Goal: Task Accomplishment & Management: Manage account settings

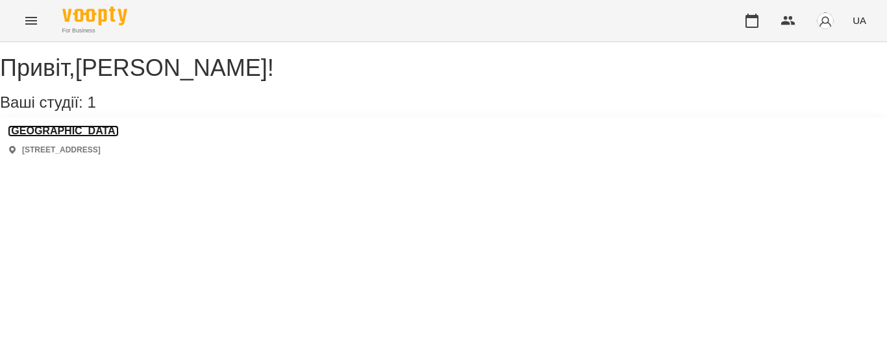
click at [66, 137] on h3 "[GEOGRAPHIC_DATA]" at bounding box center [63, 131] width 111 height 12
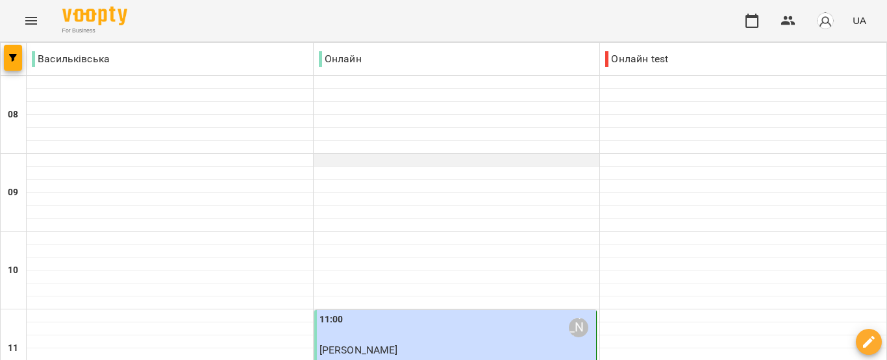
click at [516, 166] on div at bounding box center [457, 160] width 286 height 13
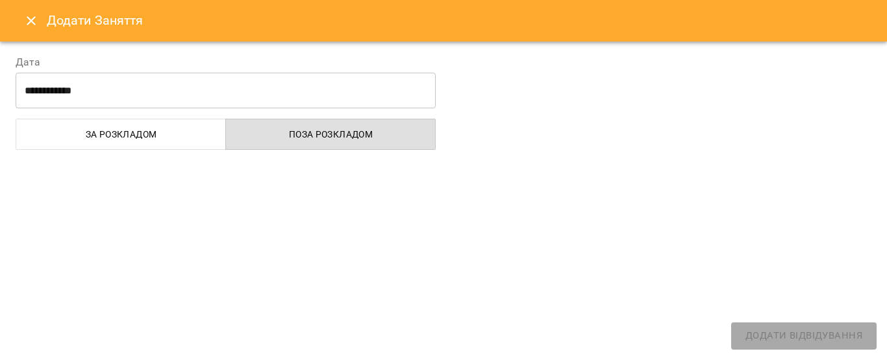
select select "**********"
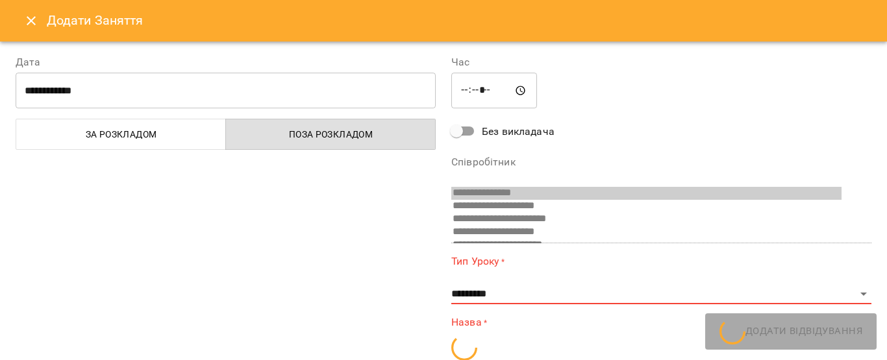
scroll to position [86, 0]
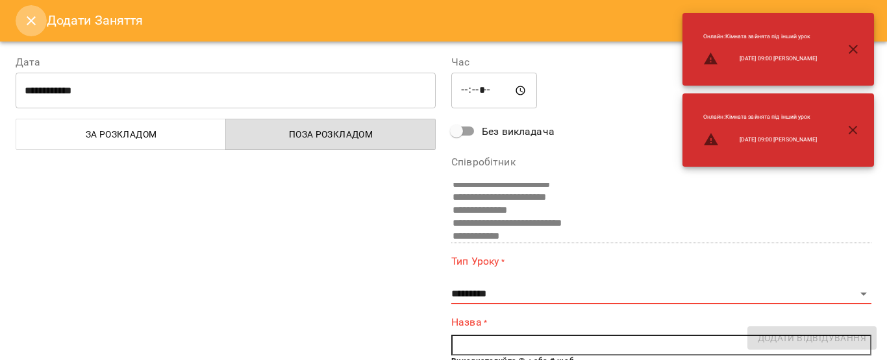
click at [29, 29] on button "Close" at bounding box center [31, 20] width 31 height 31
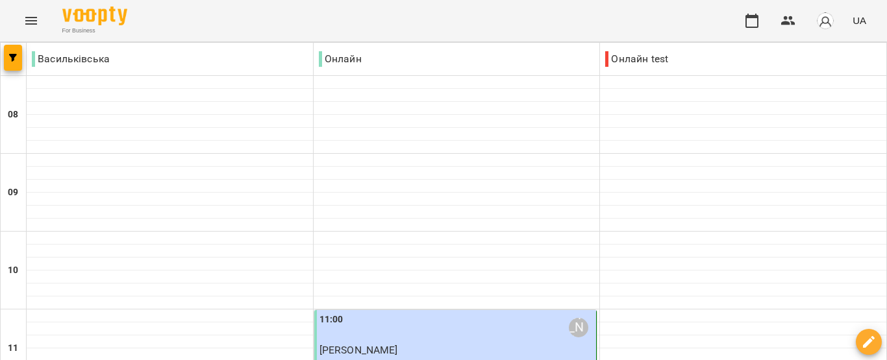
scroll to position [714, 0]
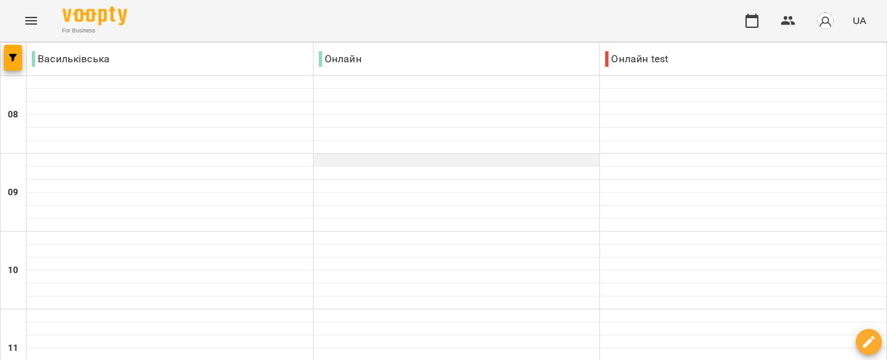
scroll to position [790, 0]
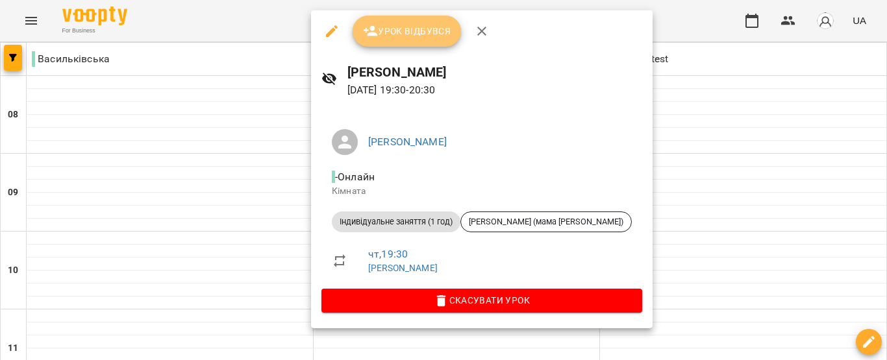
click at [394, 30] on span "Урок відбувся" at bounding box center [407, 31] width 88 height 16
